Goal: Find contact information: Find contact information

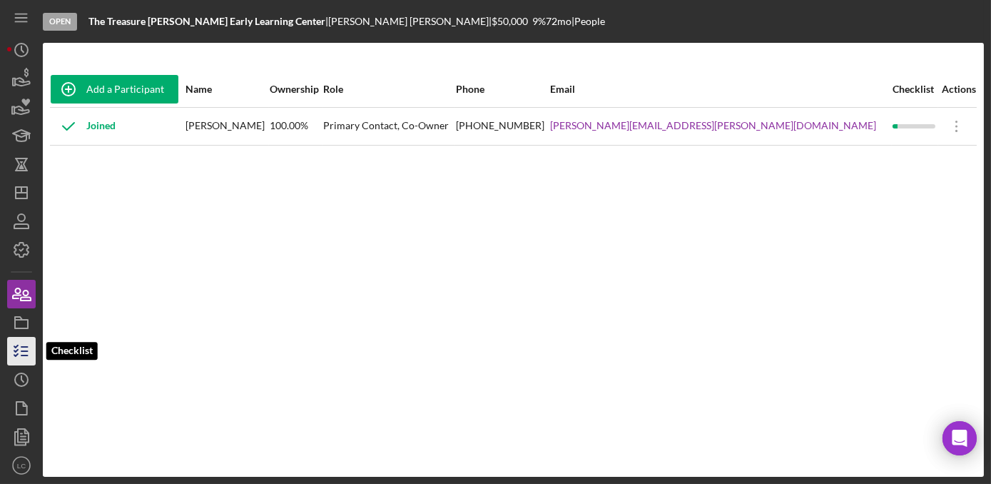
click at [23, 343] on icon "button" at bounding box center [22, 351] width 36 height 36
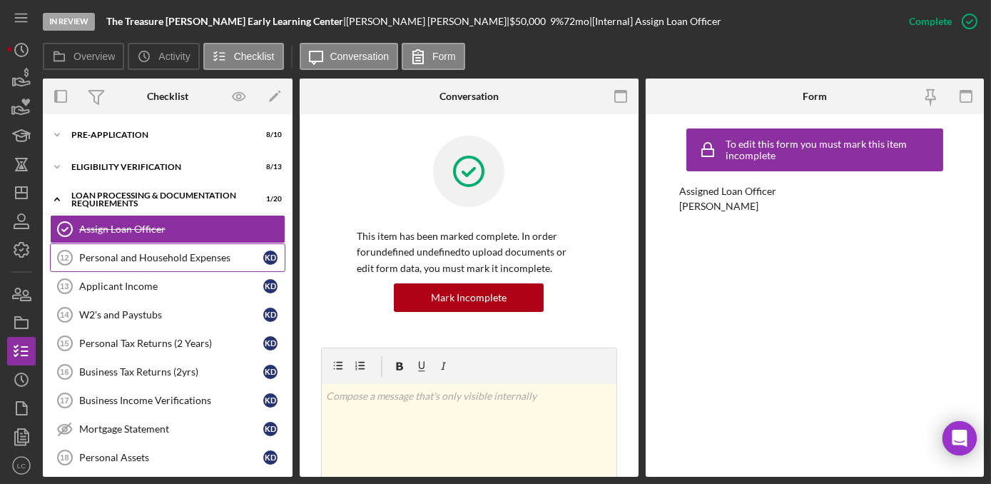
click at [116, 262] on div "Personal and Household Expenses" at bounding box center [171, 257] width 184 height 11
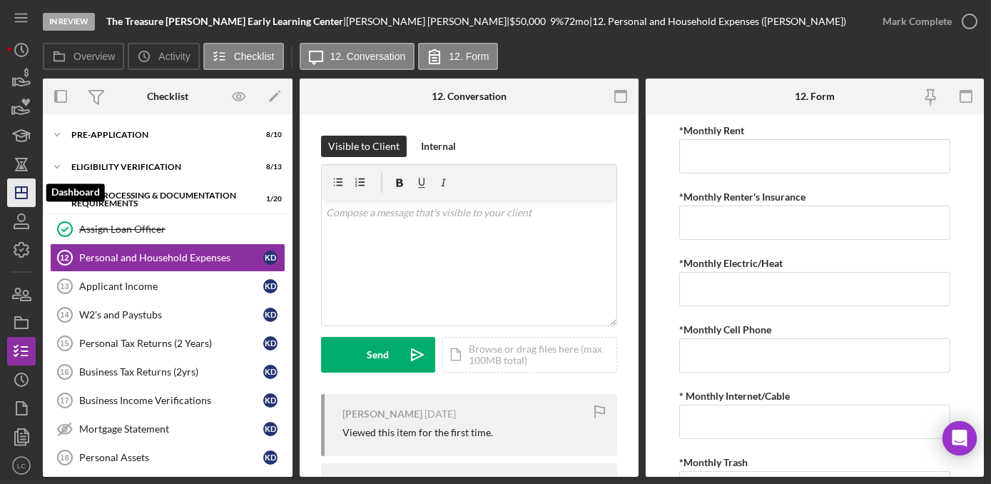
click at [12, 189] on icon "Icon/Dashboard" at bounding box center [22, 193] width 36 height 36
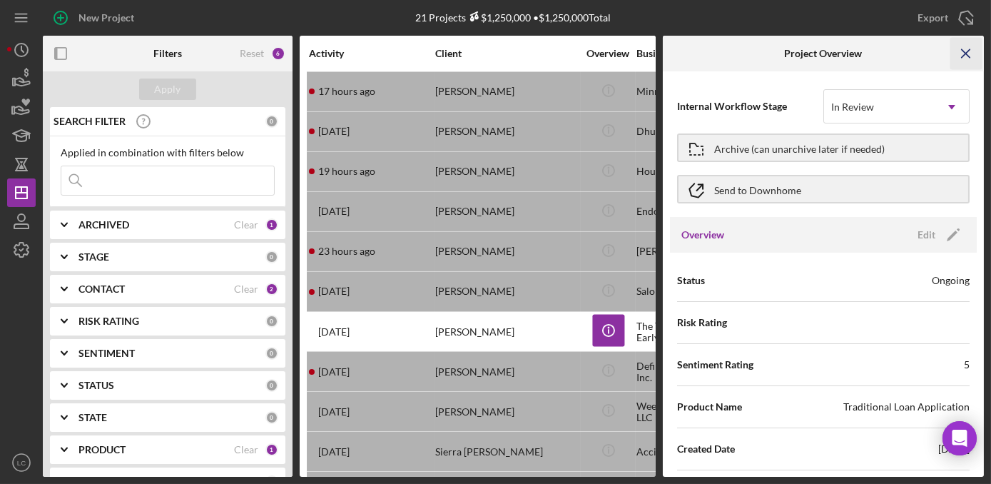
click at [972, 46] on icon "Icon/Menu Close" at bounding box center [967, 54] width 32 height 32
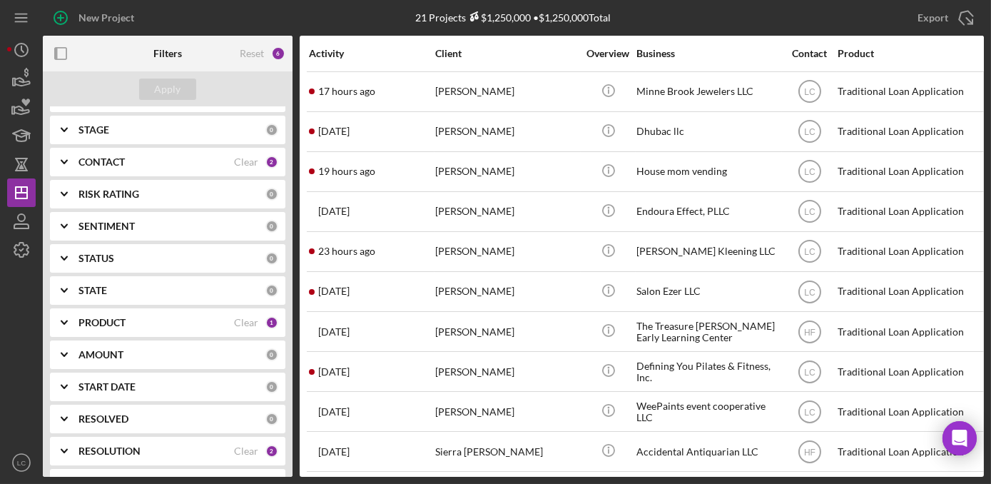
scroll to position [132, 0]
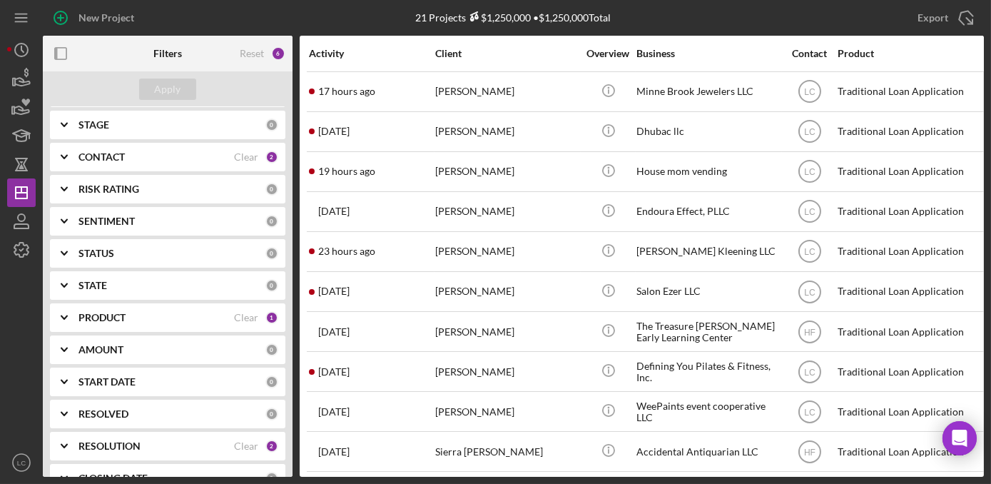
drag, startPoint x: 290, startPoint y: 307, endPoint x: 292, endPoint y: 390, distance: 82.8
click at [292, 390] on div "SEARCH FILTER 0 Applied in combination with filters below Icon/Menu Close Icon/…" at bounding box center [168, 292] width 250 height 370
click at [164, 415] on div "RESOLVED" at bounding box center [172, 413] width 187 height 11
click at [163, 412] on div "RESOLVED" at bounding box center [172, 413] width 187 height 11
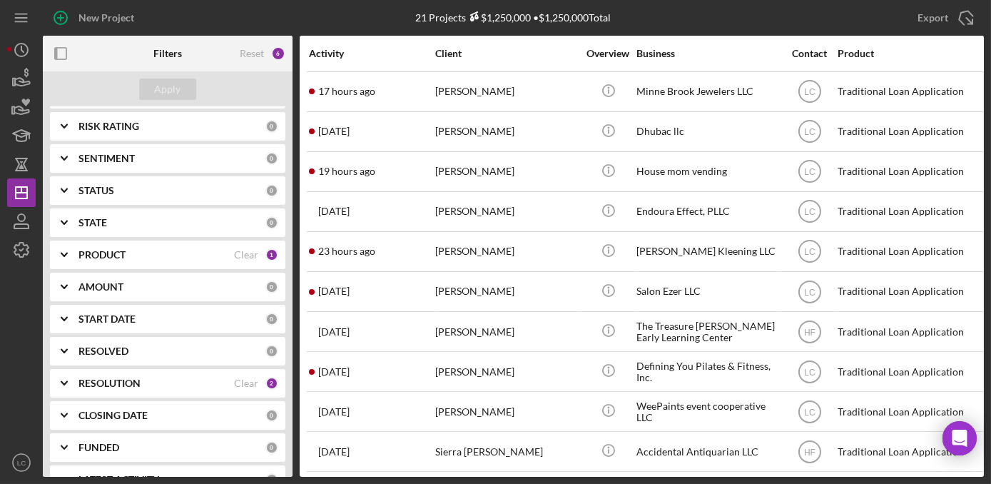
scroll to position [215, 0]
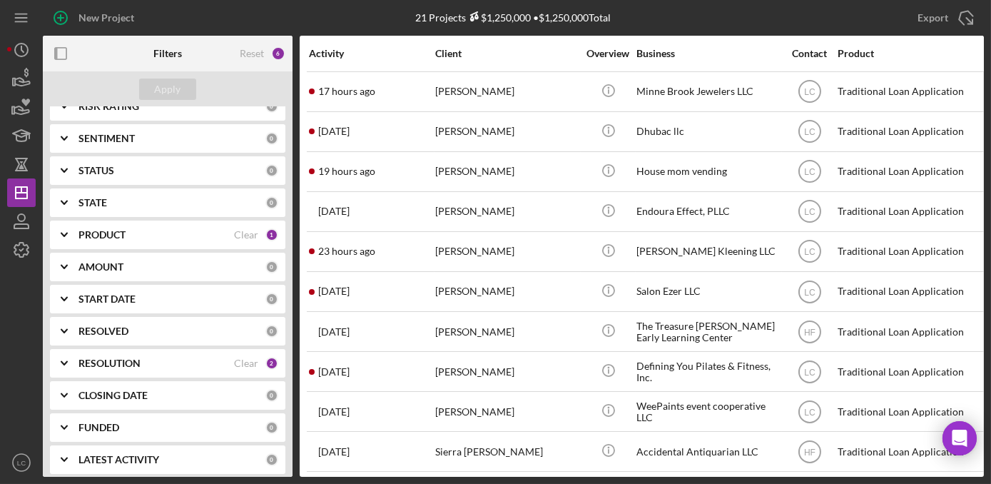
click at [133, 370] on div "RESOLUTION Clear 2" at bounding box center [179, 363] width 200 height 29
click at [69, 421] on input "None" at bounding box center [68, 422] width 14 height 14
checkbox input "false"
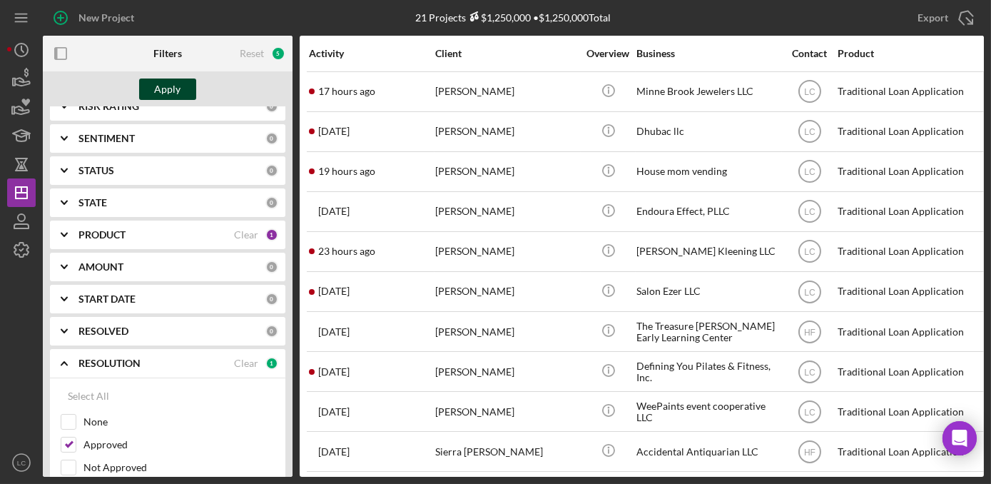
click at [161, 86] on div "Apply" at bounding box center [168, 89] width 26 height 21
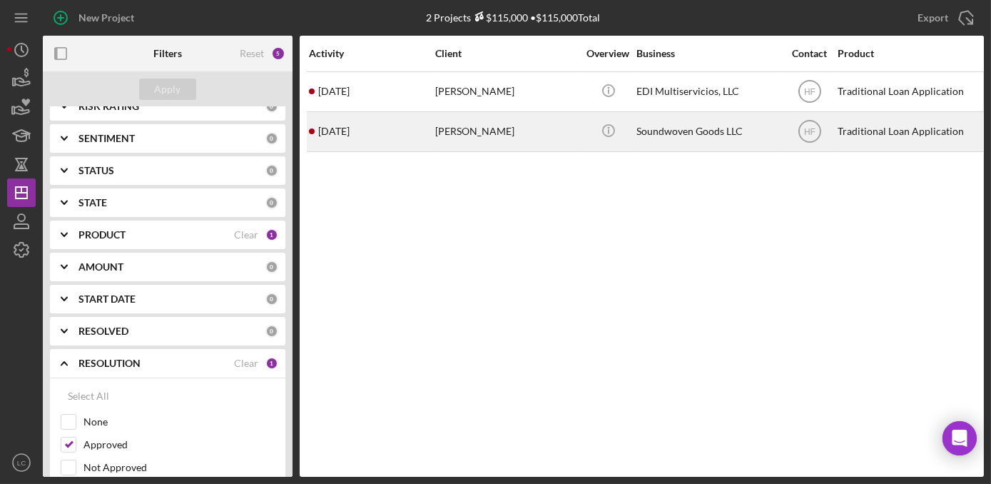
click at [480, 124] on div "[PERSON_NAME]" at bounding box center [506, 132] width 143 height 38
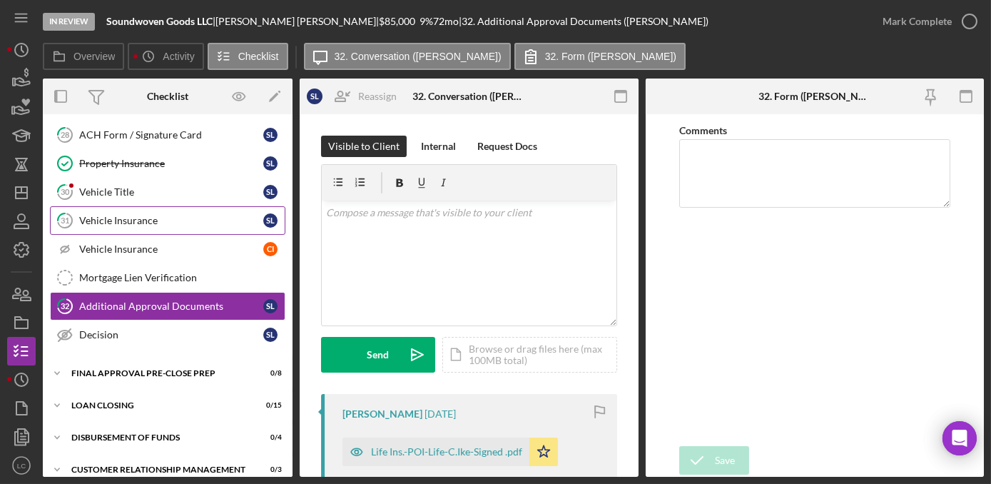
scroll to position [562, 0]
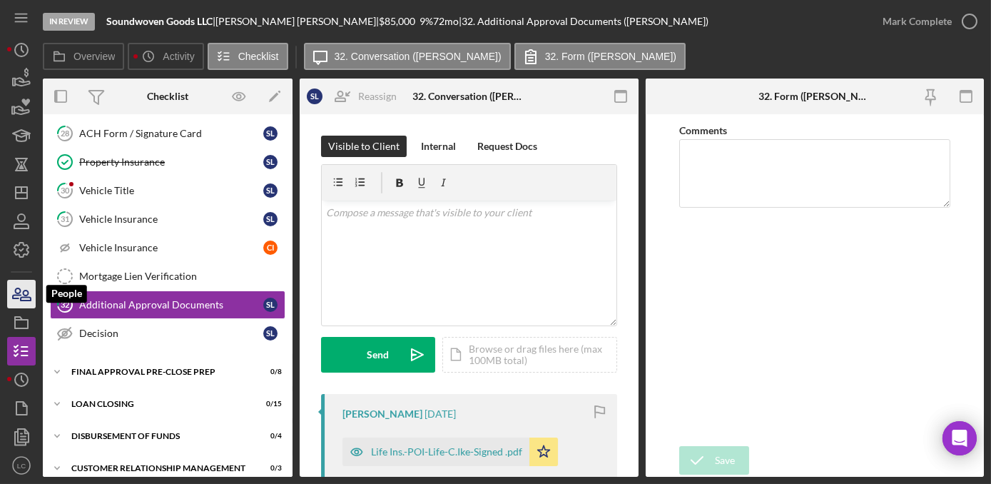
click at [29, 298] on icon "button" at bounding box center [22, 294] width 36 height 36
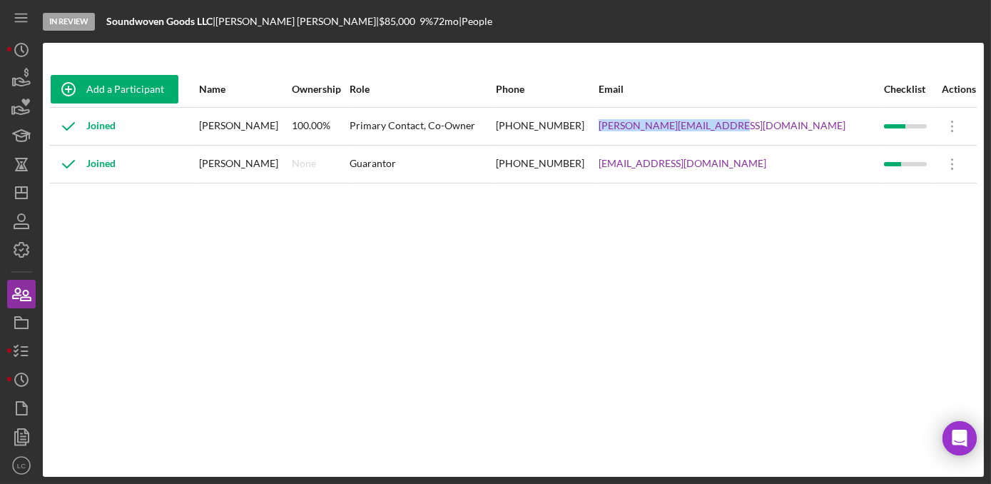
drag, startPoint x: 817, startPoint y: 129, endPoint x: 670, endPoint y: 130, distance: 147.0
click at [670, 130] on tr "Joined [PERSON_NAME] 100.00% Primary Contact, Co-Owner [PHONE_NUMBER] [PERSON_N…" at bounding box center [513, 126] width 927 height 38
copy tr "[PERSON_NAME][EMAIL_ADDRESS][DOMAIN_NAME]"
drag, startPoint x: 774, startPoint y: 161, endPoint x: 669, endPoint y: 161, distance: 104.9
click at [669, 161] on tr "Joined Conor Ike None Guarantor [PHONE_NUMBER] [EMAIL_ADDRESS][DOMAIN_NAME] Ico…" at bounding box center [513, 164] width 927 height 38
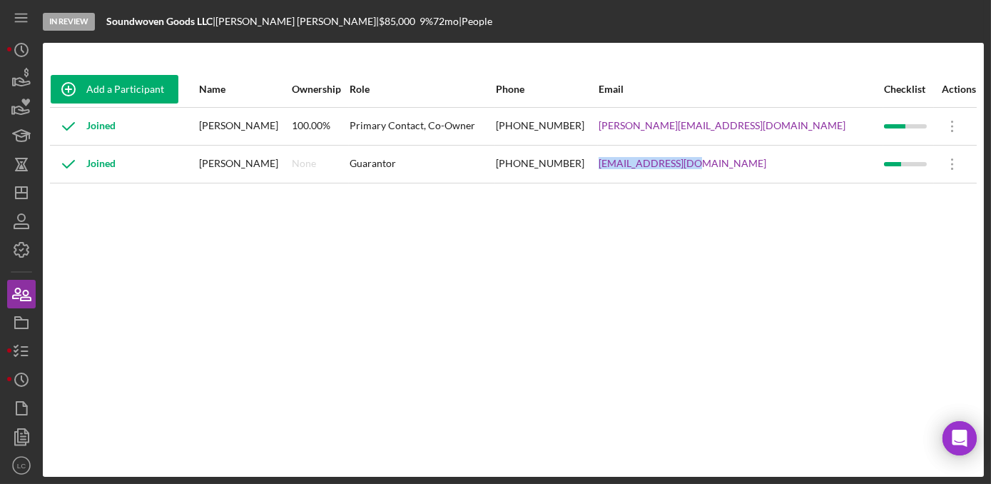
copy tr "[EMAIL_ADDRESS][DOMAIN_NAME]"
click at [16, 186] on icon "Icon/Dashboard" at bounding box center [22, 193] width 36 height 36
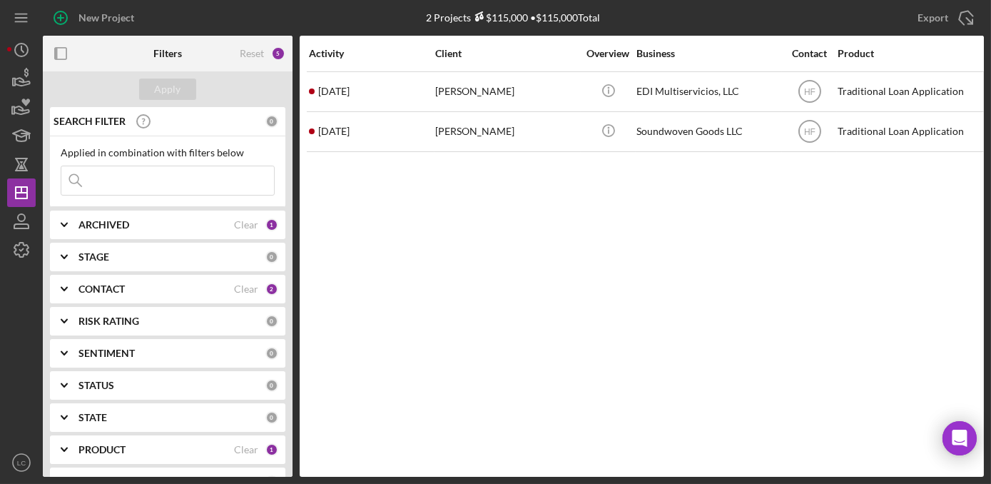
click at [196, 442] on div "PRODUCT Clear 1" at bounding box center [179, 449] width 200 height 29
click at [237, 446] on div "Clear" at bounding box center [246, 449] width 24 height 11
checkbox input "false"
click at [161, 90] on div "Apply" at bounding box center [168, 89] width 26 height 21
click at [171, 288] on div "CONTACT" at bounding box center [157, 288] width 156 height 11
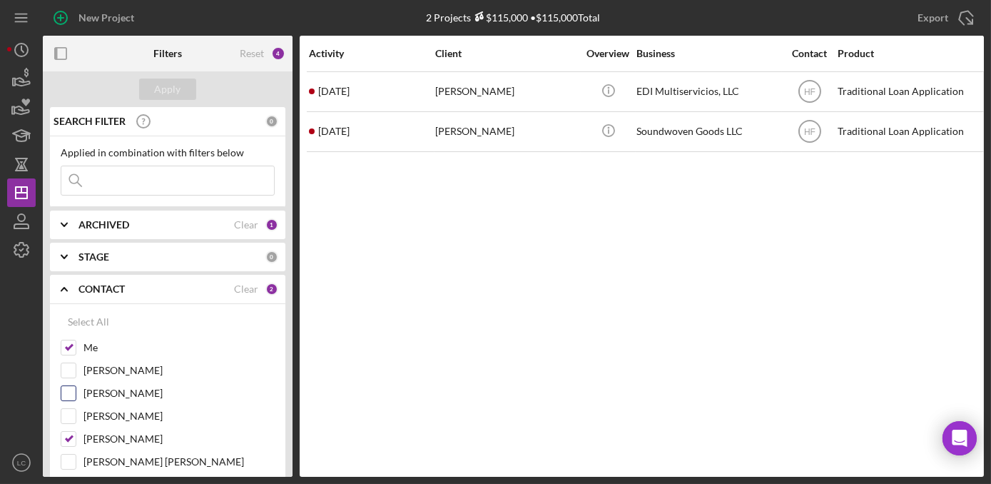
click at [74, 398] on input "[PERSON_NAME]" at bounding box center [68, 393] width 14 height 14
checkbox input "true"
click at [166, 94] on div "Apply" at bounding box center [168, 89] width 26 height 21
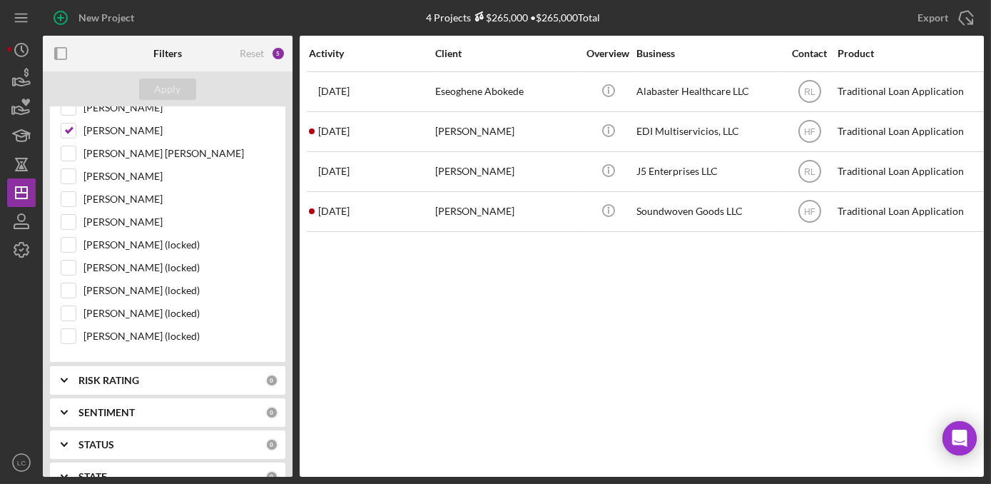
scroll to position [403, 0]
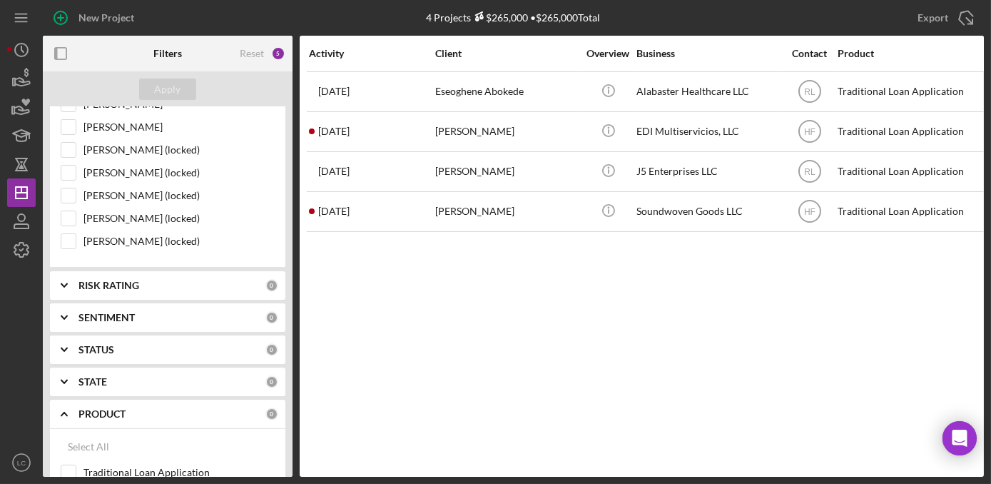
drag, startPoint x: 291, startPoint y: 235, endPoint x: 308, endPoint y: 440, distance: 206.3
click at [308, 440] on div "Activity Client Overview Business Contact Product Category Amount Started Icon/…" at bounding box center [642, 256] width 684 height 441
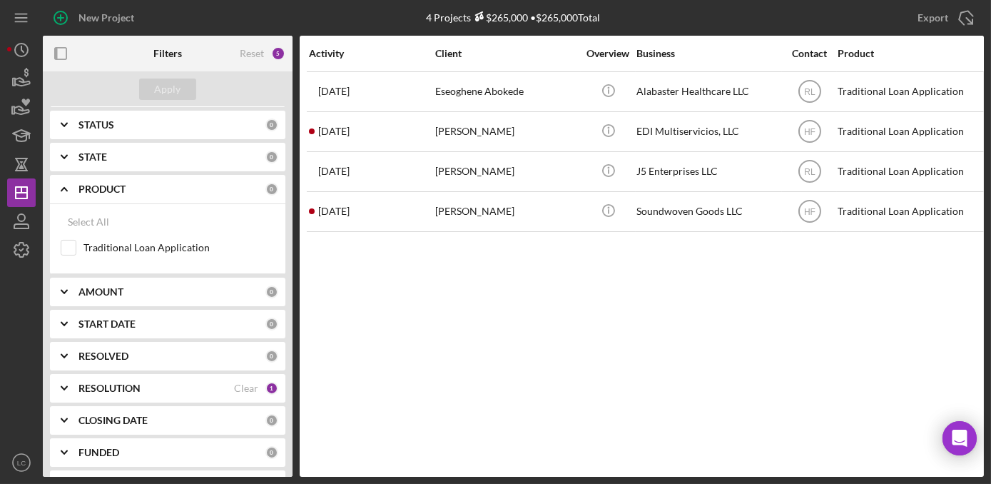
scroll to position [652, 0]
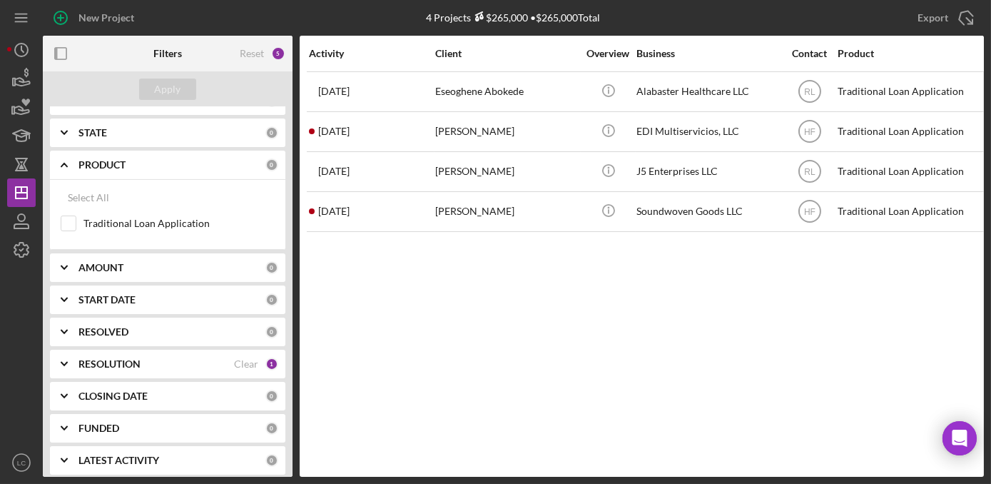
click at [81, 349] on icon "Icon/Expander" at bounding box center [64, 364] width 36 height 36
click at [68, 438] on input "Approved" at bounding box center [68, 445] width 14 height 14
checkbox input "false"
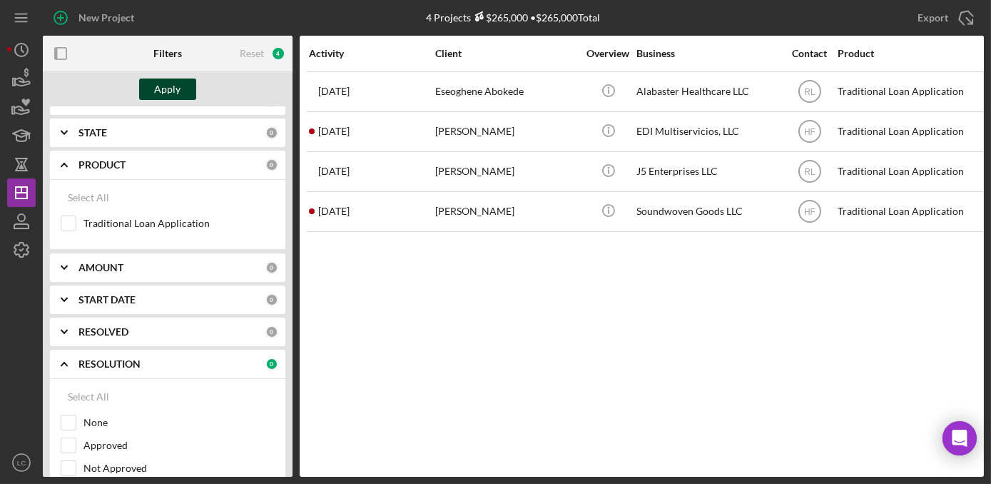
click at [157, 92] on div "Apply" at bounding box center [168, 89] width 26 height 21
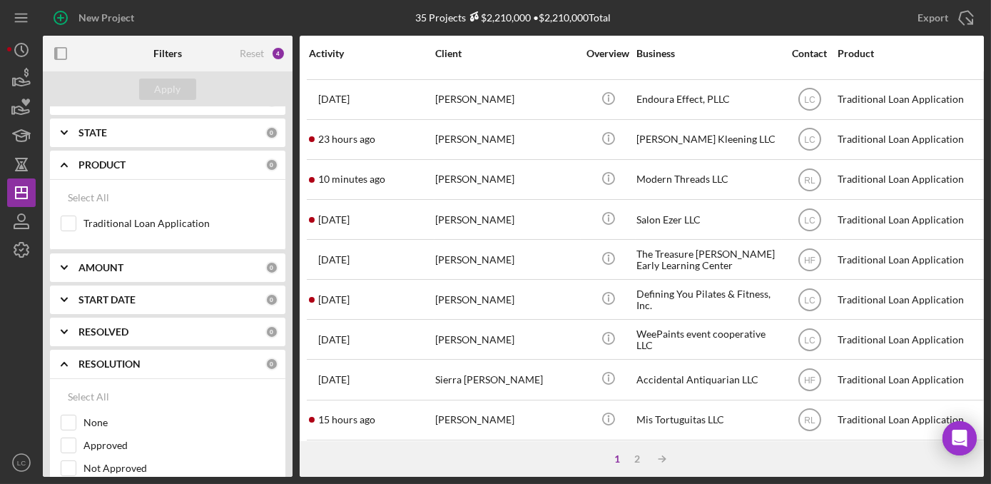
scroll to position [121, 0]
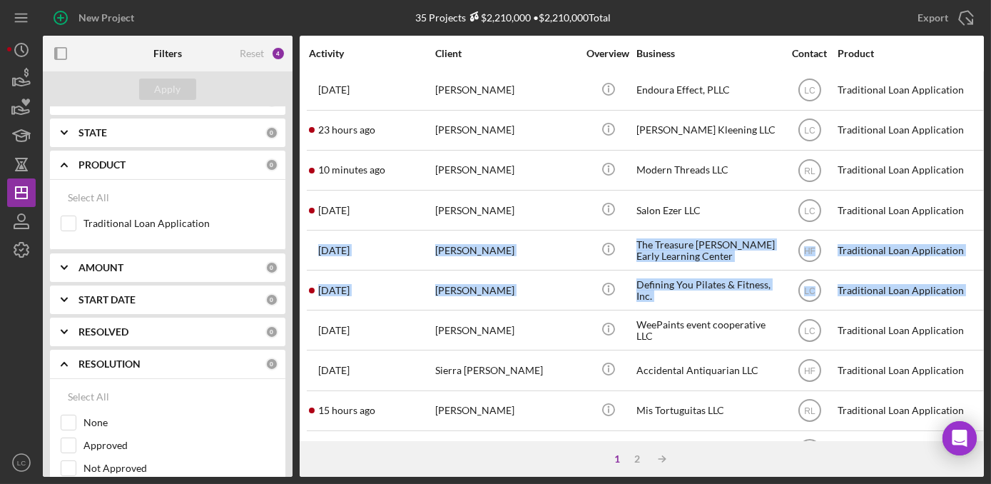
drag, startPoint x: 980, startPoint y: 180, endPoint x: 994, endPoint y: 277, distance: 98.0
click at [991, 277] on html "New Project 35 Projects $2,210,000 • $2,210,000 Total Export Icon/Export Filter…" at bounding box center [495, 242] width 991 height 484
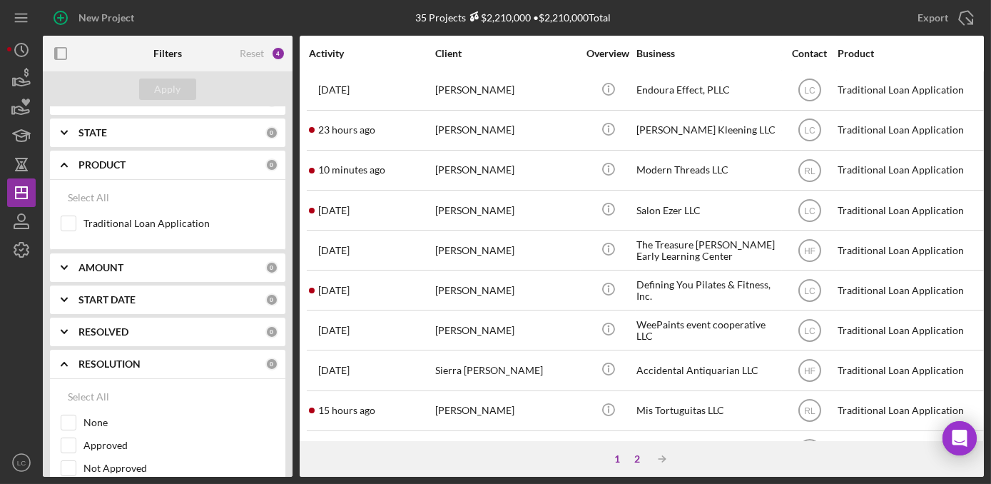
click at [632, 463] on div "2" at bounding box center [638, 458] width 20 height 11
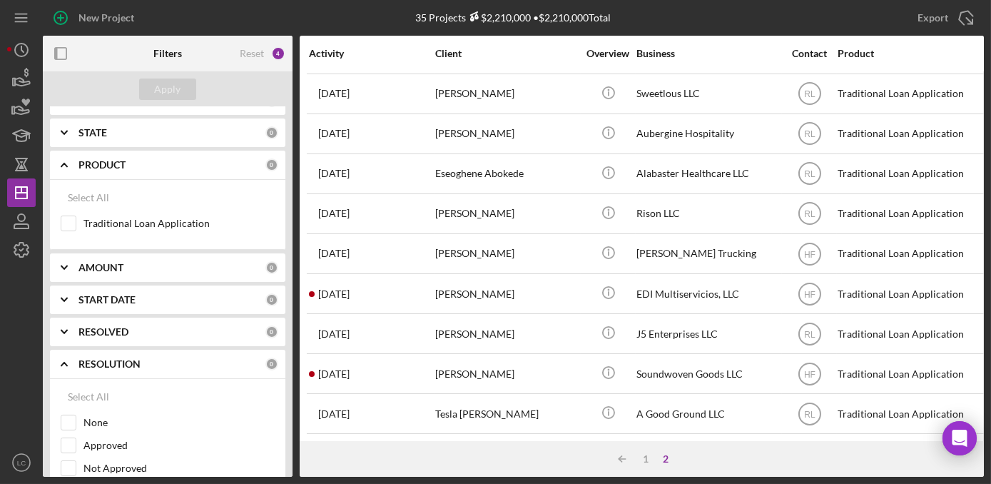
scroll to position [44, 0]
click at [0, 483] on div at bounding box center [0, 484] width 0 height 0
click at [974, 423] on div "Open Intercom Messenger" at bounding box center [960, 439] width 38 height 38
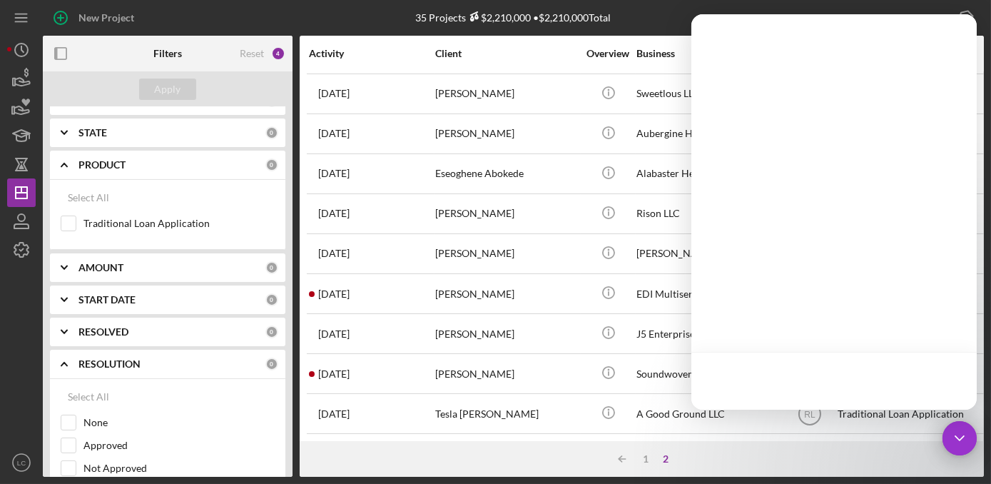
drag, startPoint x: 974, startPoint y: 423, endPoint x: 924, endPoint y: 448, distance: 56.2
click at [924, 448] on body "New Project 35 Projects $2,210,000 • $2,210,000 Total Export Icon/Export Filter…" at bounding box center [495, 242] width 991 height 484
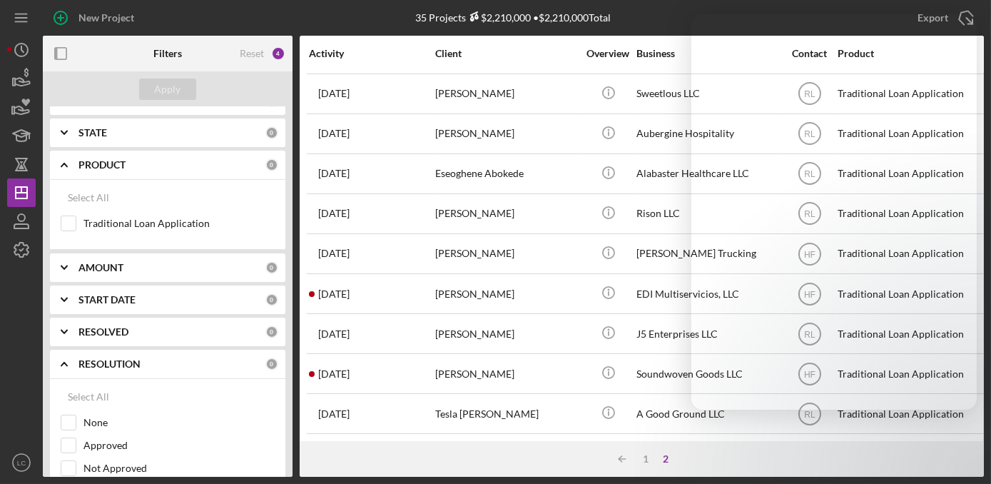
click at [924, 448] on div "Icon/Table Sort Arrow 1 2" at bounding box center [642, 459] width 684 height 36
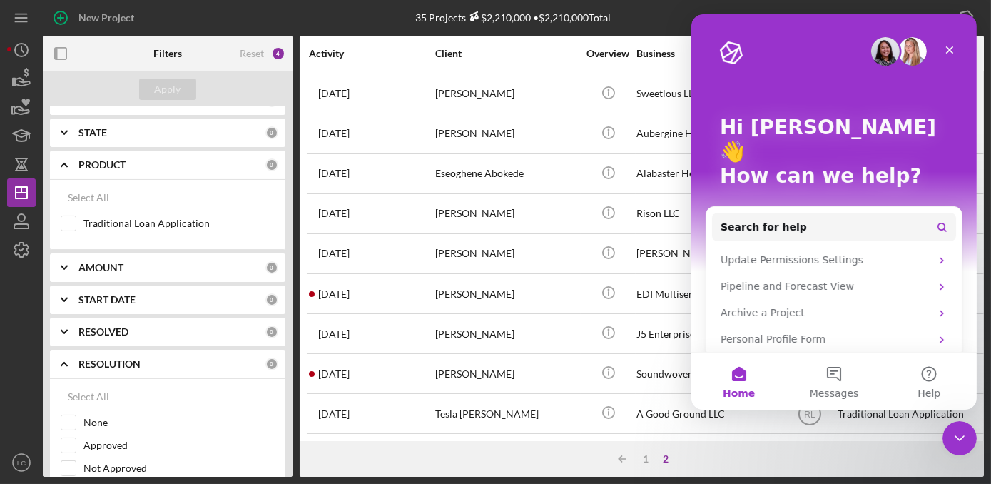
scroll to position [0, 0]
click at [950, 39] on div "Close" at bounding box center [949, 50] width 26 height 26
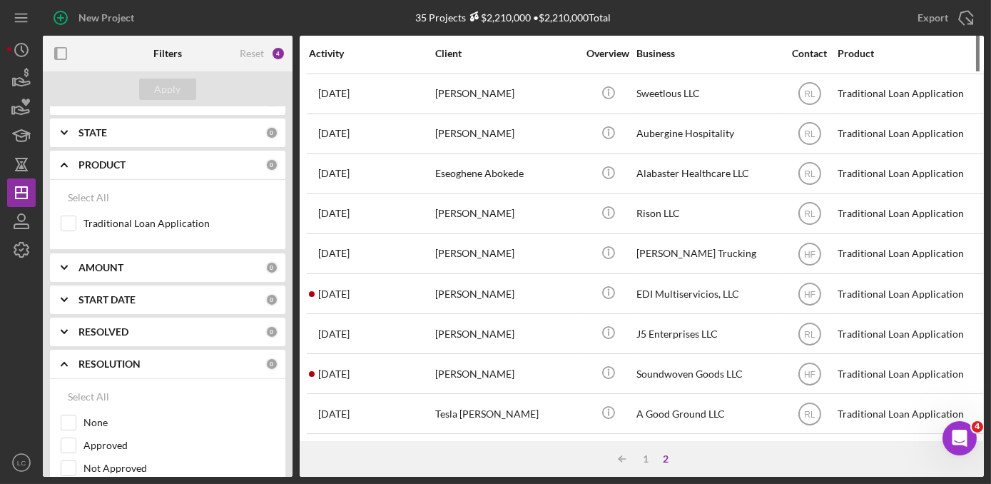
drag, startPoint x: 980, startPoint y: 143, endPoint x: 971, endPoint y: 56, distance: 87.5
click at [971, 56] on div "Product" at bounding box center [909, 53] width 143 height 11
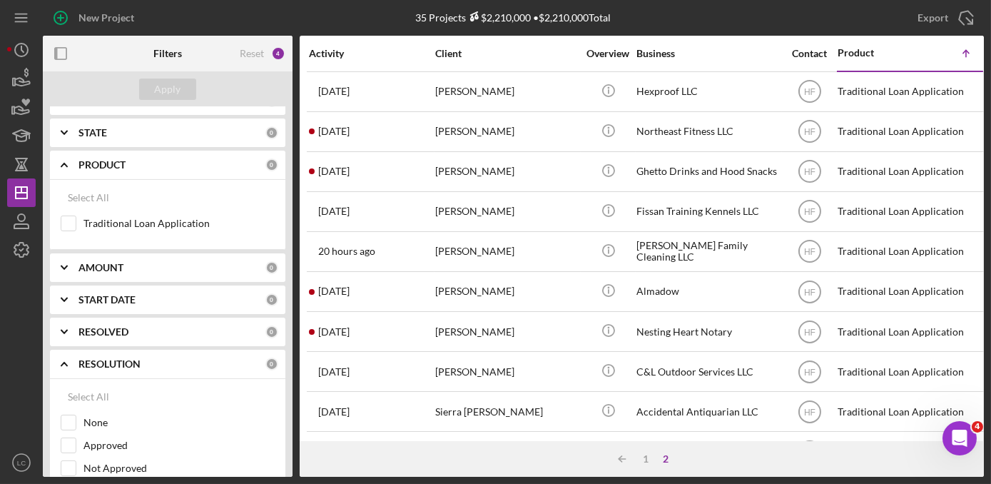
scroll to position [44, 0]
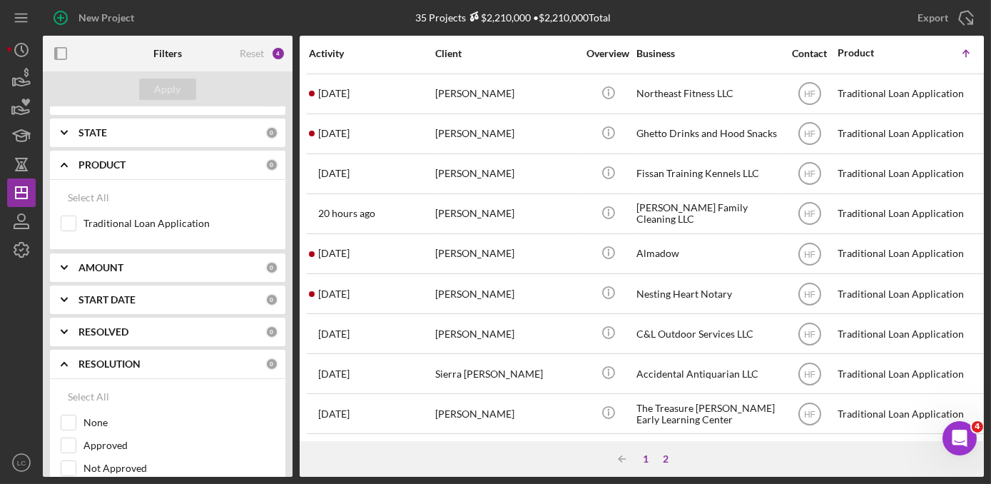
click at [645, 465] on div "1" at bounding box center [647, 458] width 20 height 11
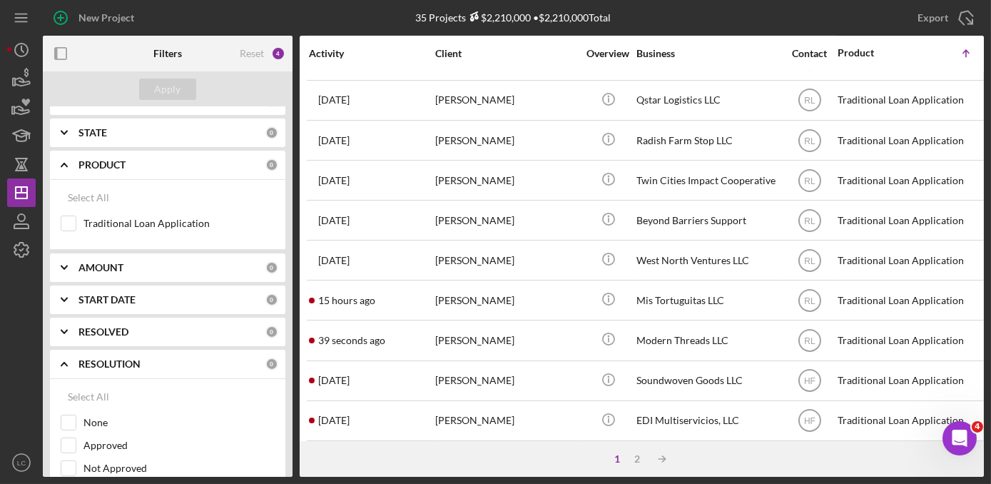
scroll to position [641, 0]
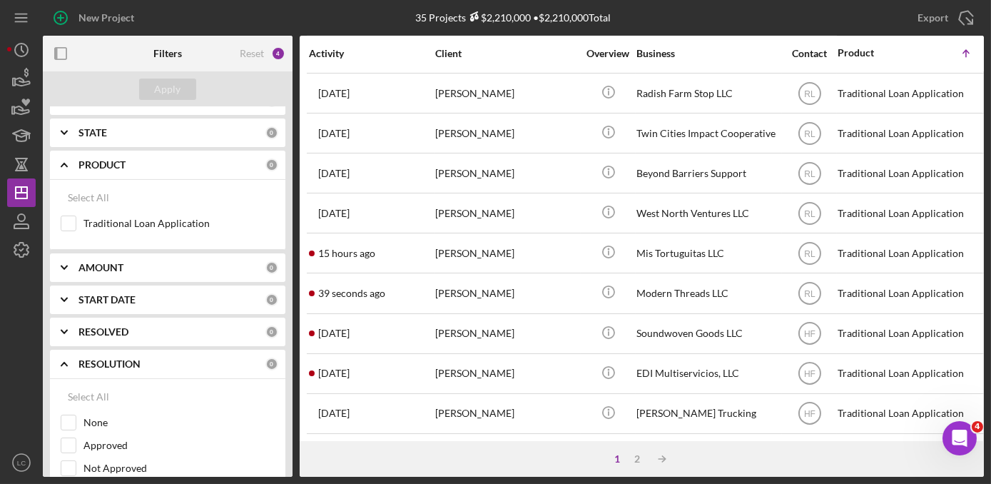
drag, startPoint x: 981, startPoint y: 318, endPoint x: 984, endPoint y: 437, distance: 118.5
click at [984, 437] on div "Activity Client Overview Business Contact Product Icon/Table Sort Arrow Categor…" at bounding box center [642, 238] width 684 height 405
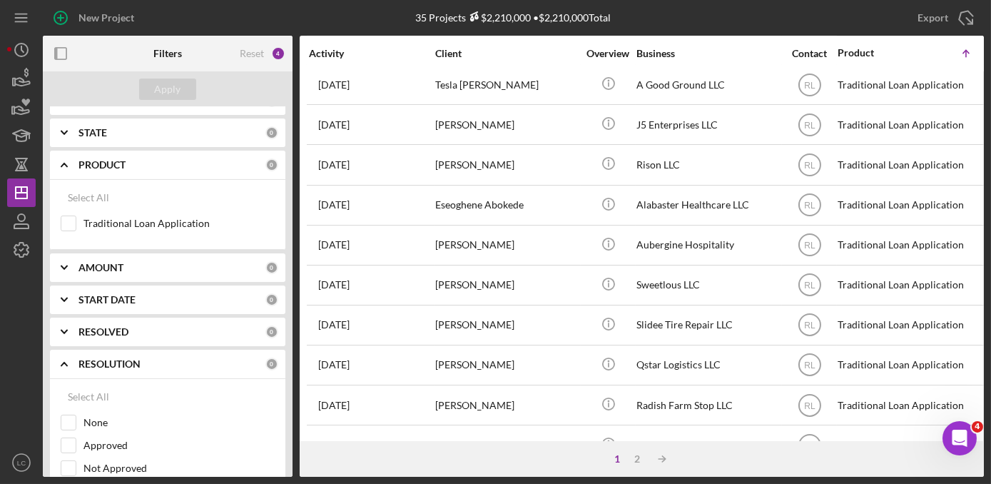
scroll to position [326, 0]
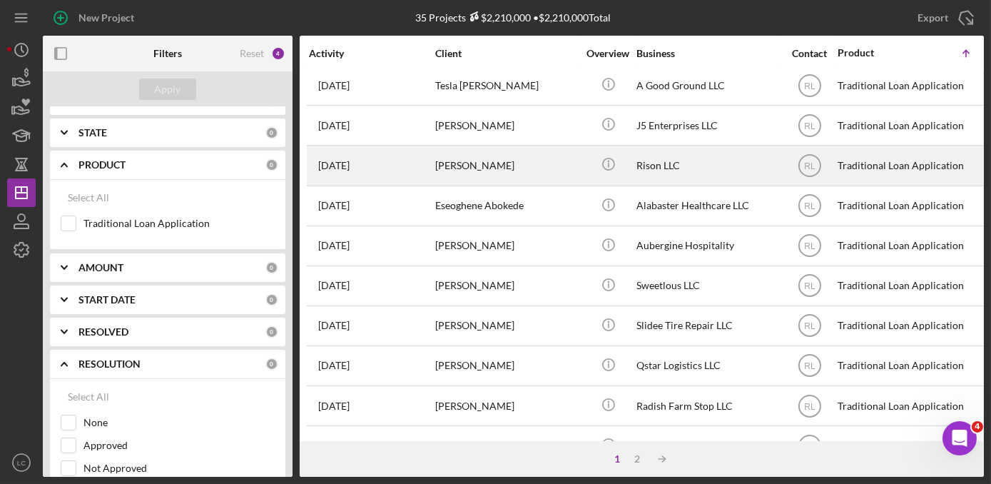
click at [643, 166] on div "Rison LLC" at bounding box center [708, 165] width 143 height 38
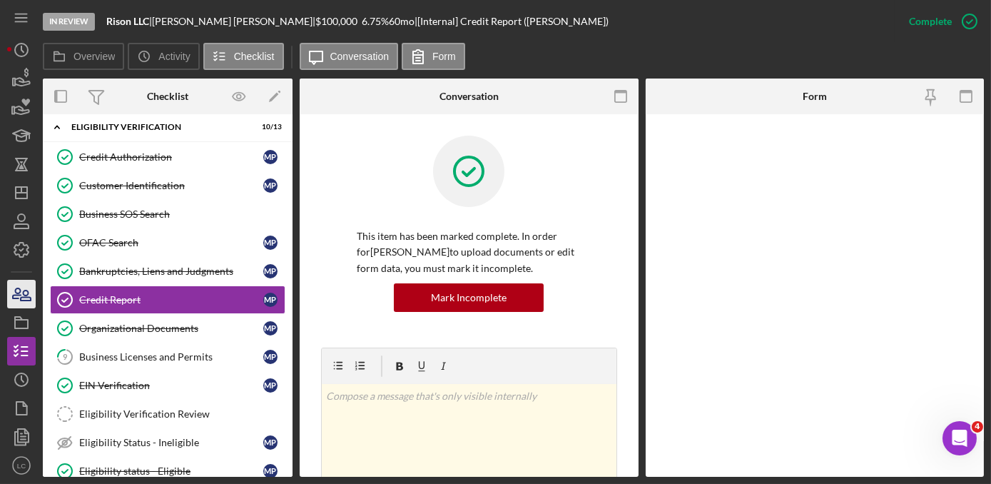
scroll to position [41, 0]
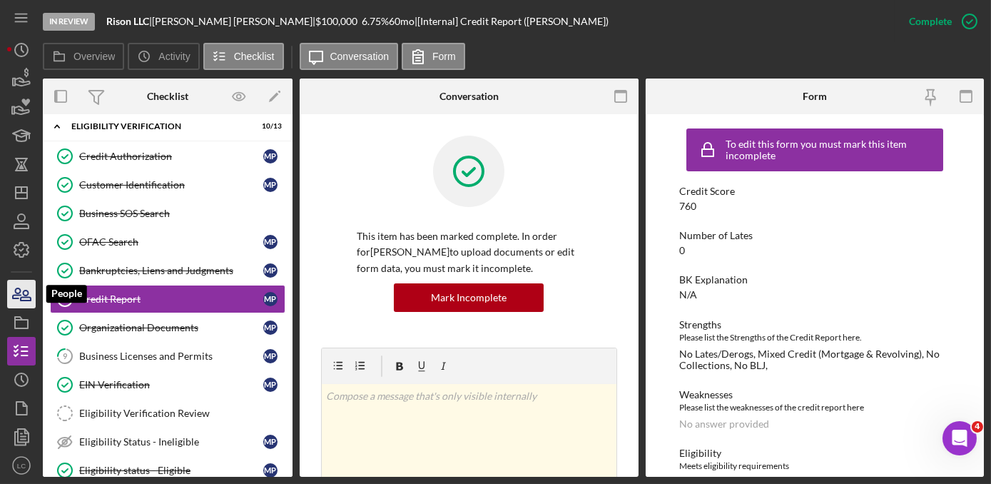
click at [16, 292] on icon "button" at bounding box center [17, 293] width 8 height 10
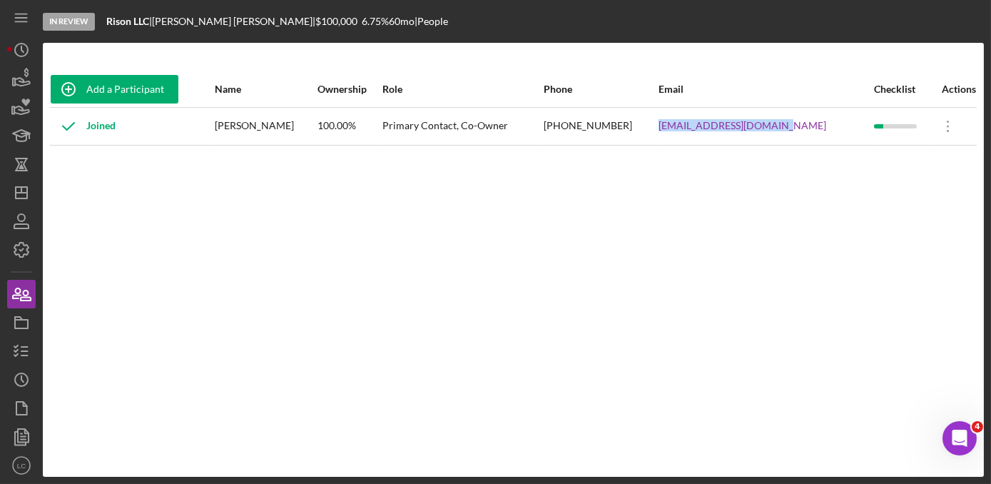
drag, startPoint x: 818, startPoint y: 128, endPoint x: 692, endPoint y: 128, distance: 125.6
click at [692, 128] on tr "Joined [PERSON_NAME] 100.00% Primary Contact, Co-Owner [PHONE_NUMBER] [EMAIL_AD…" at bounding box center [513, 126] width 927 height 38
copy tr "[EMAIL_ADDRESS][DOMAIN_NAME]"
click at [30, 193] on icon "Icon/Dashboard" at bounding box center [22, 193] width 36 height 36
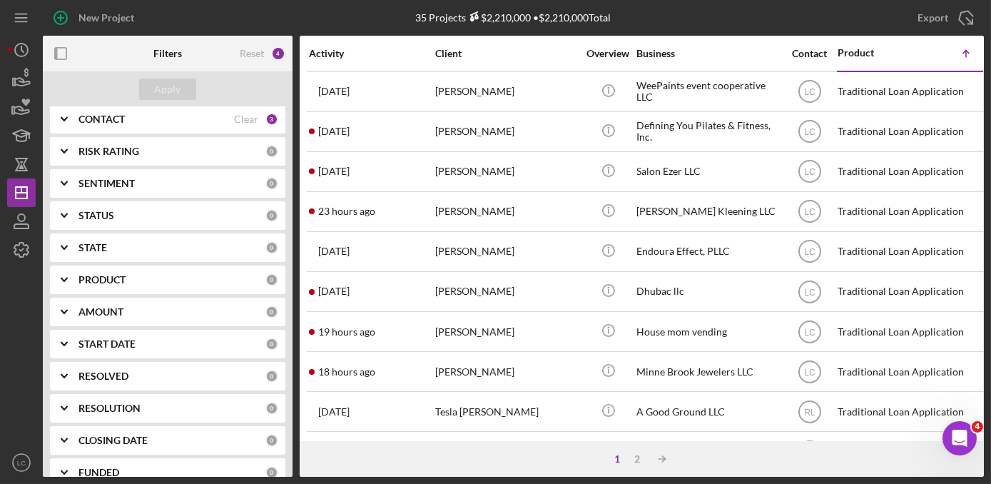
scroll to position [179, 0]
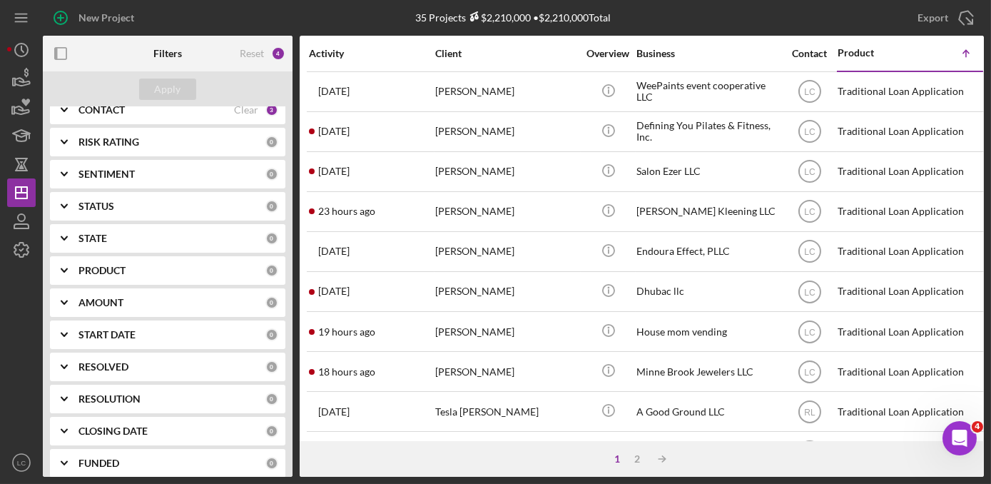
click at [154, 398] on div "RESOLUTION" at bounding box center [172, 398] width 187 height 11
click at [72, 473] on div at bounding box center [69, 481] width 16 height 16
click at [161, 443] on div "Select All" at bounding box center [168, 432] width 214 height 29
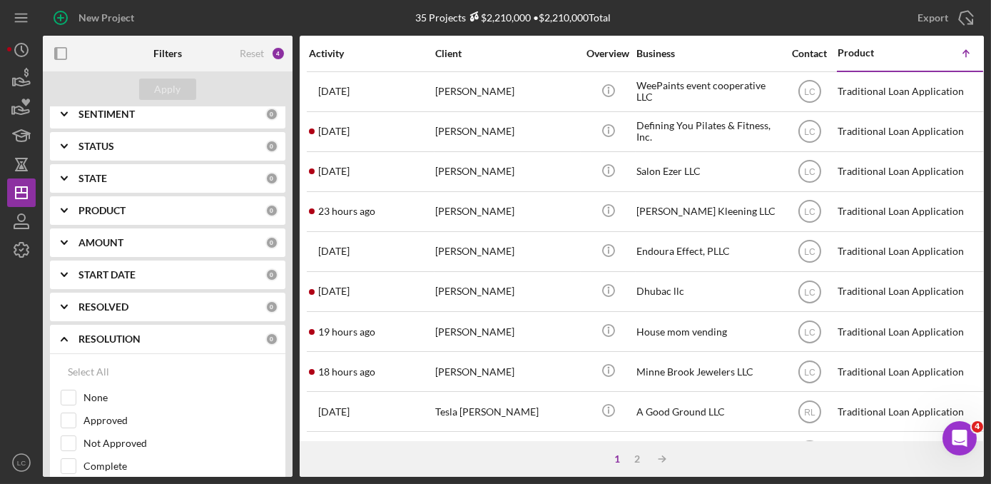
scroll to position [257, 0]
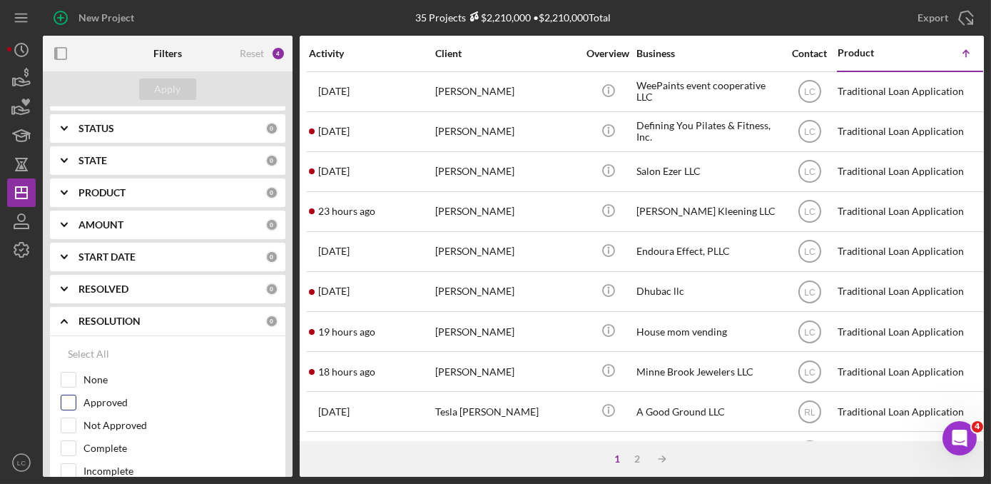
click at [110, 409] on div "Approved" at bounding box center [168, 406] width 214 height 23
click at [70, 398] on input "Approved" at bounding box center [68, 402] width 14 height 14
click at [176, 96] on div "Apply" at bounding box center [168, 89] width 26 height 21
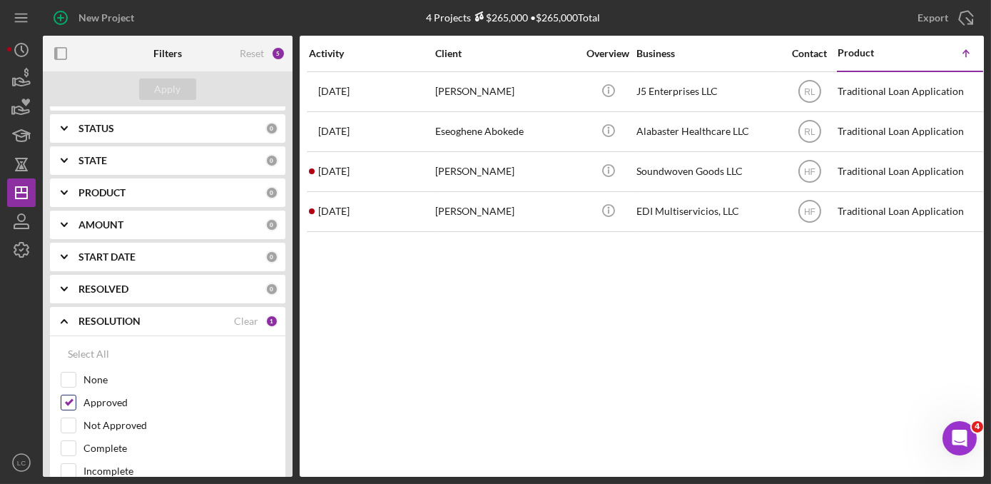
click at [77, 401] on div "Approved" at bounding box center [168, 406] width 214 height 23
click at [74, 400] on input "Approved" at bounding box center [68, 402] width 14 height 14
checkbox input "false"
click at [191, 86] on button "Apply" at bounding box center [167, 89] width 57 height 21
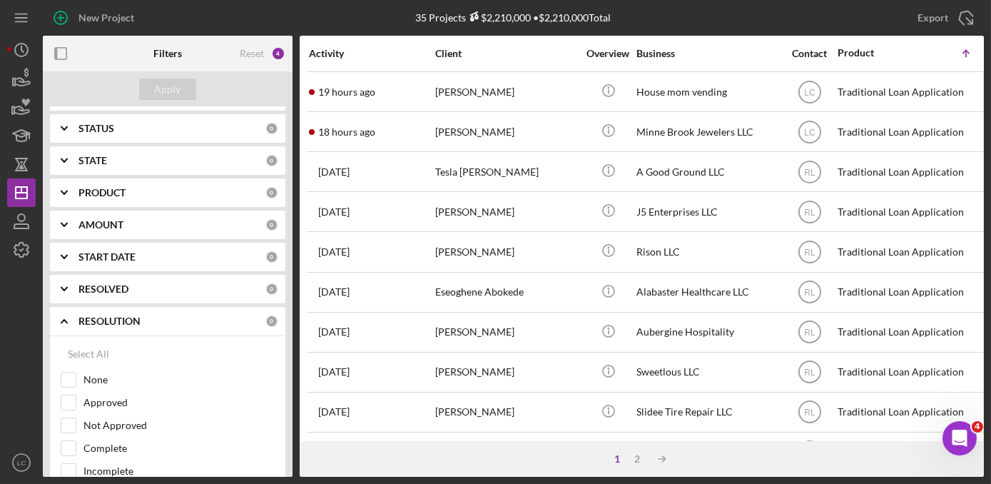
scroll to position [272, 0]
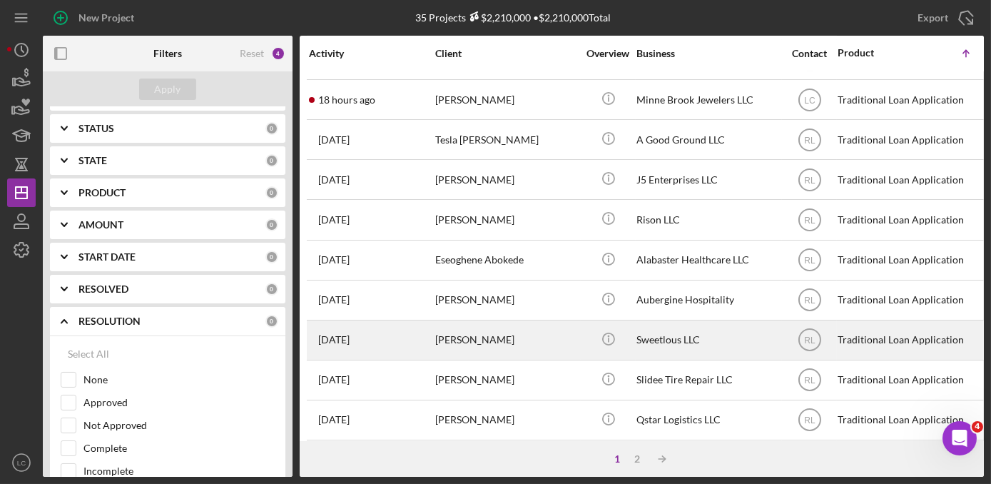
click at [677, 346] on div "Sweetlous LLC" at bounding box center [708, 340] width 143 height 38
